Goal: Transaction & Acquisition: Book appointment/travel/reservation

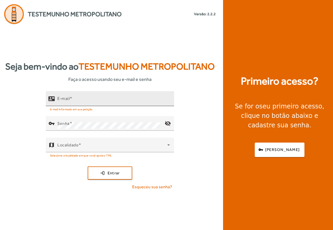
click at [78, 98] on input "E-mail" at bounding box center [113, 100] width 113 height 6
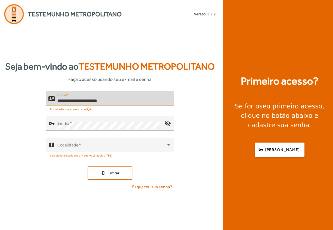
type input "**********"
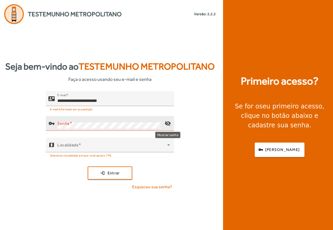
click at [168, 123] on mat-icon "visibility_off" at bounding box center [168, 123] width 13 height 13
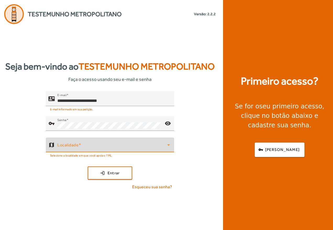
click at [112, 146] on span at bounding box center [112, 147] width 110 height 6
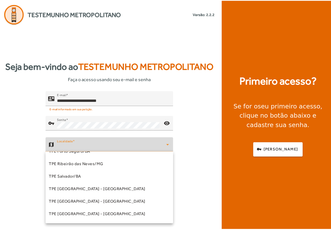
scroll to position [131, 0]
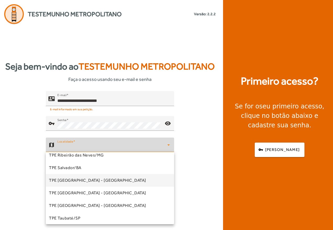
click at [88, 182] on span "TPE [GEOGRAPHIC_DATA] - [GEOGRAPHIC_DATA]" at bounding box center [97, 180] width 97 height 6
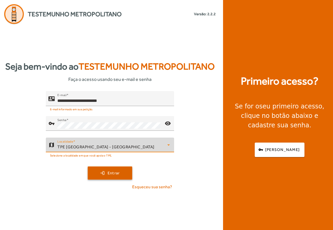
click at [119, 172] on span "Entrar" at bounding box center [114, 173] width 12 height 6
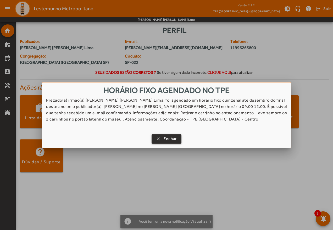
click at [166, 140] on span "Fechar" at bounding box center [170, 138] width 13 height 6
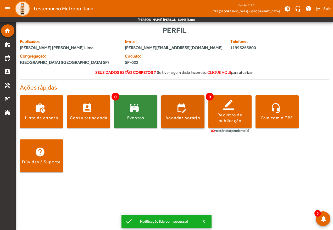
click at [171, 113] on span at bounding box center [182, 111] width 43 height 13
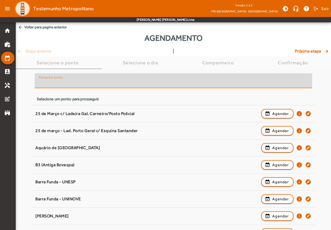
click at [107, 83] on input "Pesquisar ponto" at bounding box center [173, 83] width 269 height 6
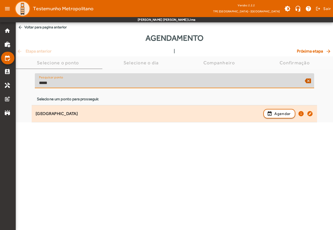
type input "*****"
click at [61, 114] on div "[GEOGRAPHIC_DATA]" at bounding box center [148, 114] width 225 height 6
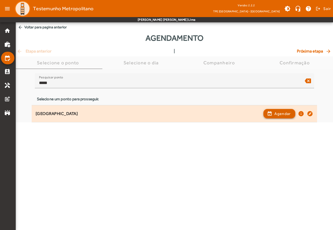
click at [280, 110] on span "Agendar" at bounding box center [283, 113] width 17 height 6
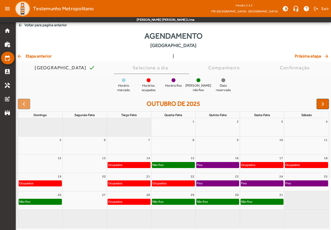
scroll to position [3, 0]
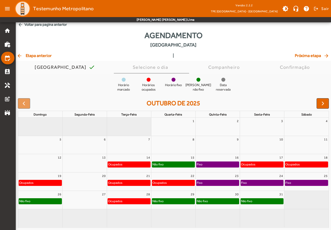
click at [157, 164] on div "Não fixo" at bounding box center [158, 163] width 12 height 5
click at [131, 162] on div "Ocupados" at bounding box center [129, 163] width 42 height 5
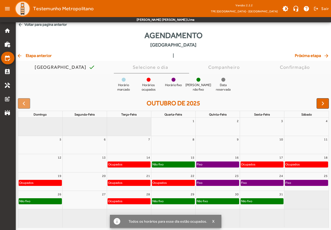
click at [205, 164] on div "Fixo" at bounding box center [217, 163] width 42 height 5
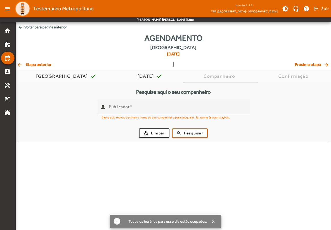
scroll to position [0, 0]
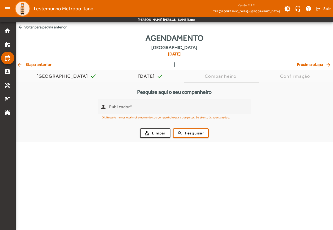
click at [18, 63] on mat-icon "arrow_back" at bounding box center [20, 64] width 6 height 5
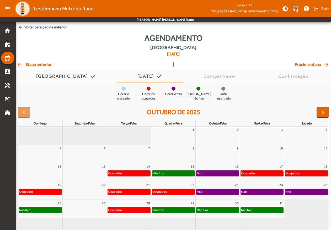
scroll to position [9, 0]
